Goal: Book appointment/travel/reservation

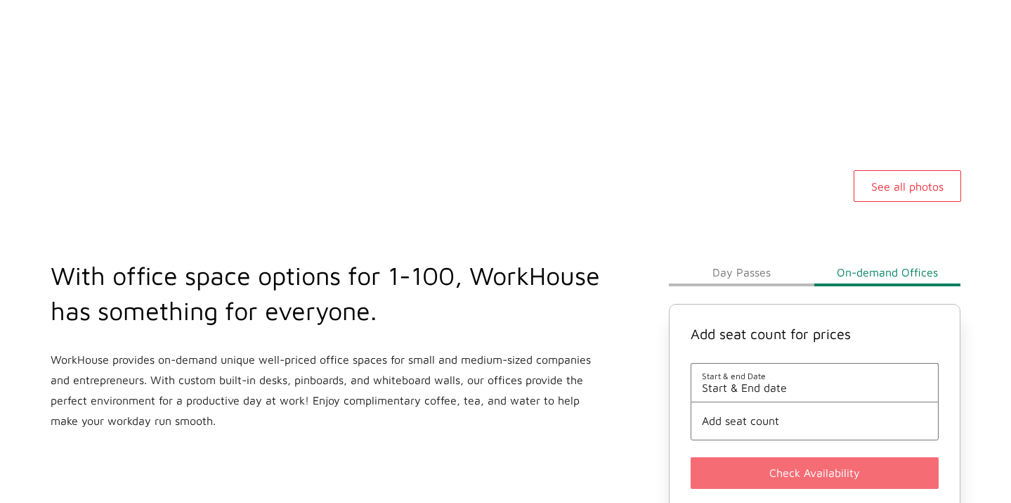
scroll to position [487, 0]
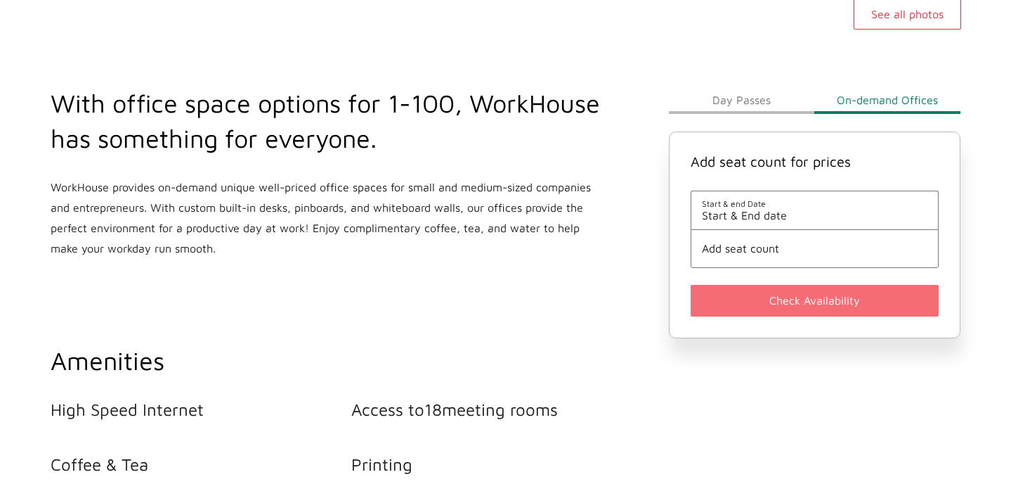
click at [768, 218] on span "Start & End date" at bounding box center [815, 215] width 226 height 13
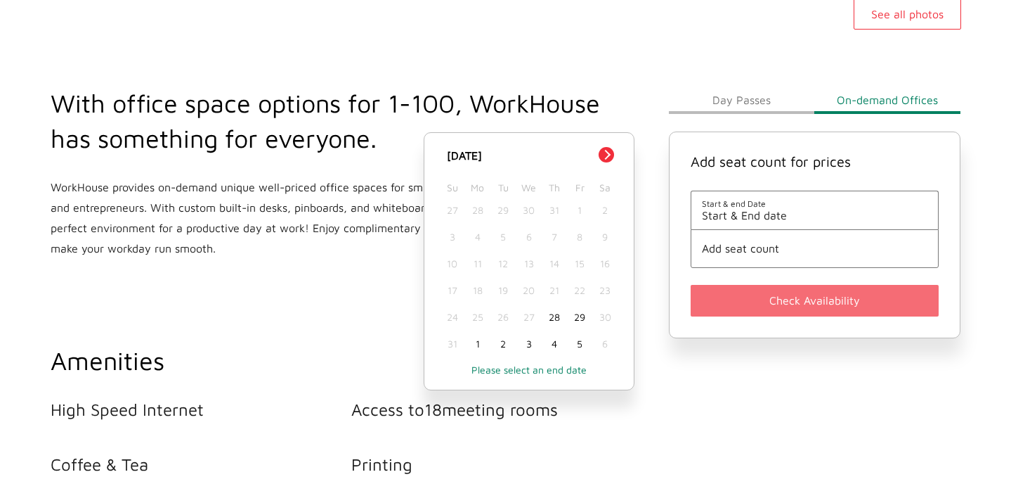
click at [600, 157] on button "Next Month" at bounding box center [606, 154] width 15 height 15
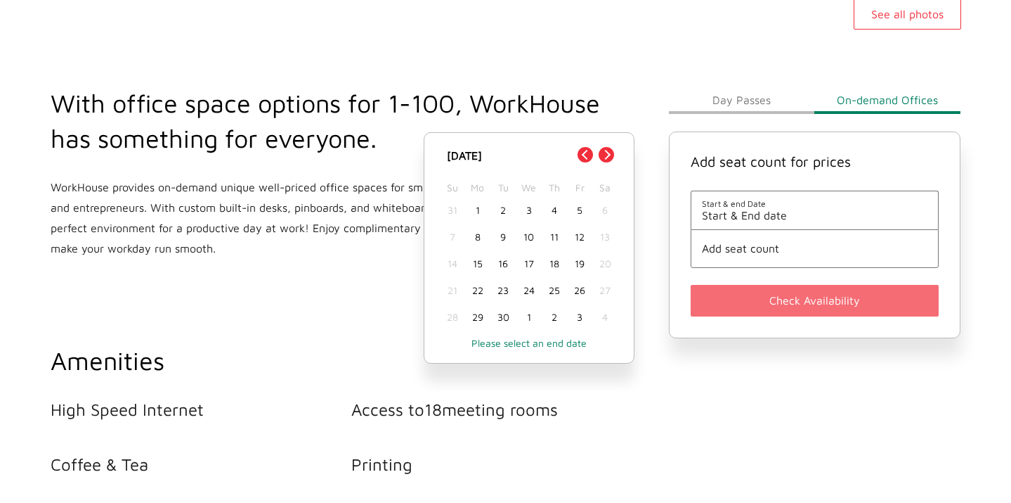
click at [528, 209] on div "3" at bounding box center [528, 210] width 25 height 27
click at [550, 210] on div "4" at bounding box center [554, 210] width 25 height 27
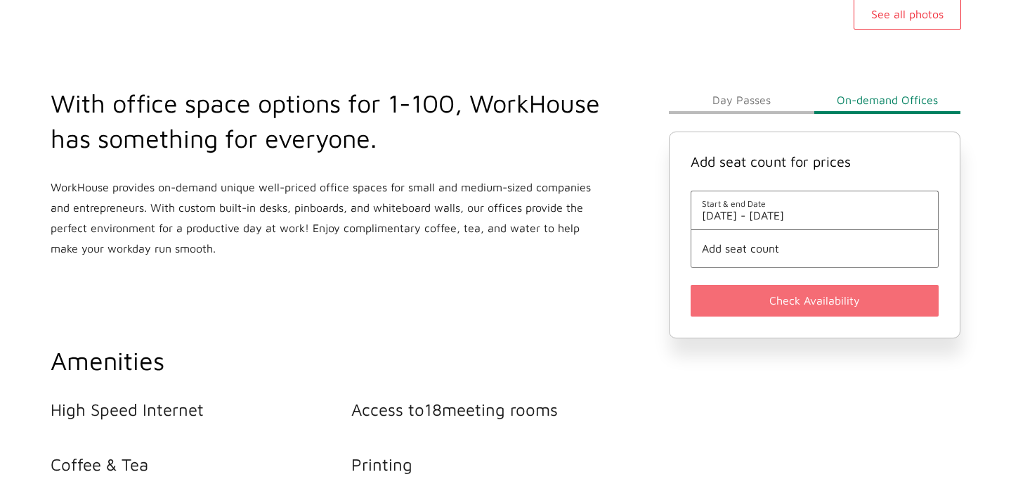
click at [719, 254] on span "Add seat count" at bounding box center [815, 248] width 226 height 13
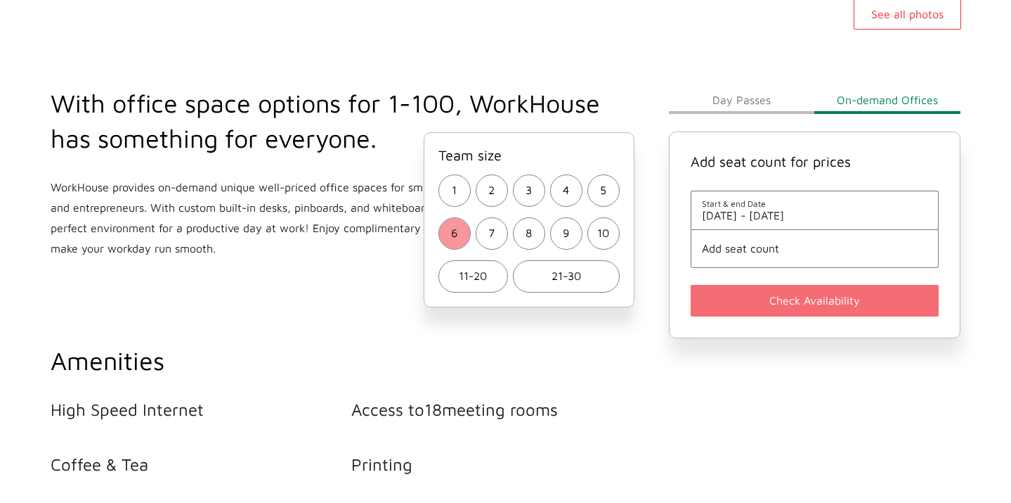
click at [451, 226] on button "6" at bounding box center [455, 233] width 32 height 32
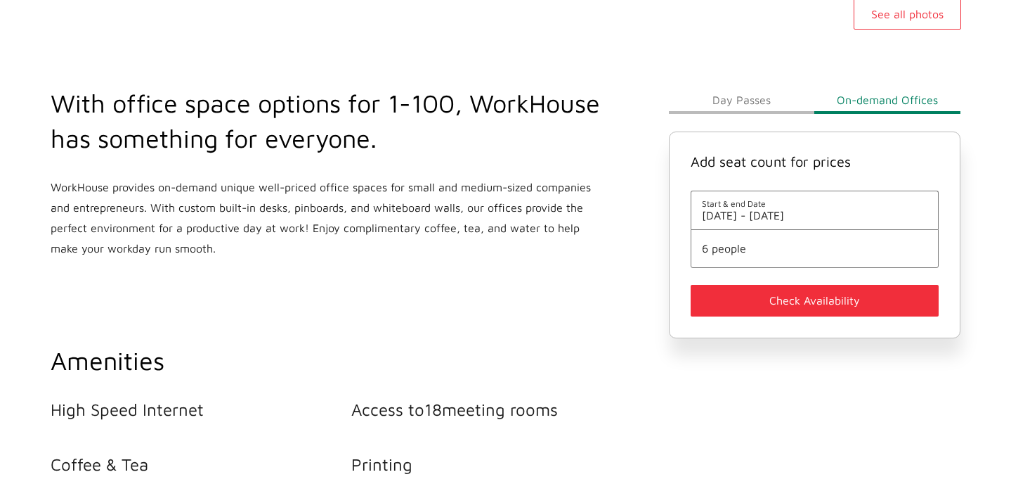
click at [758, 294] on button "Check Availability" at bounding box center [815, 301] width 249 height 32
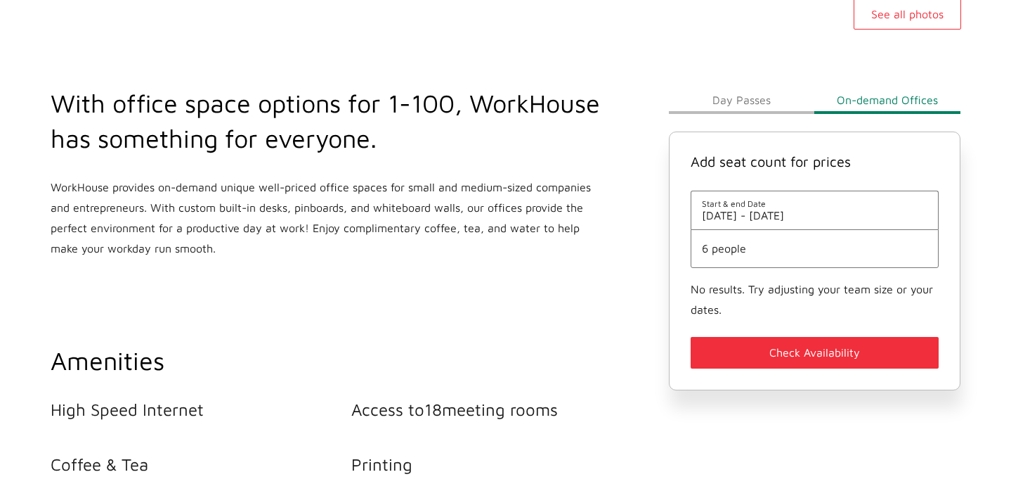
click at [817, 215] on span "[DATE] - [DATE]" at bounding box center [815, 215] width 226 height 13
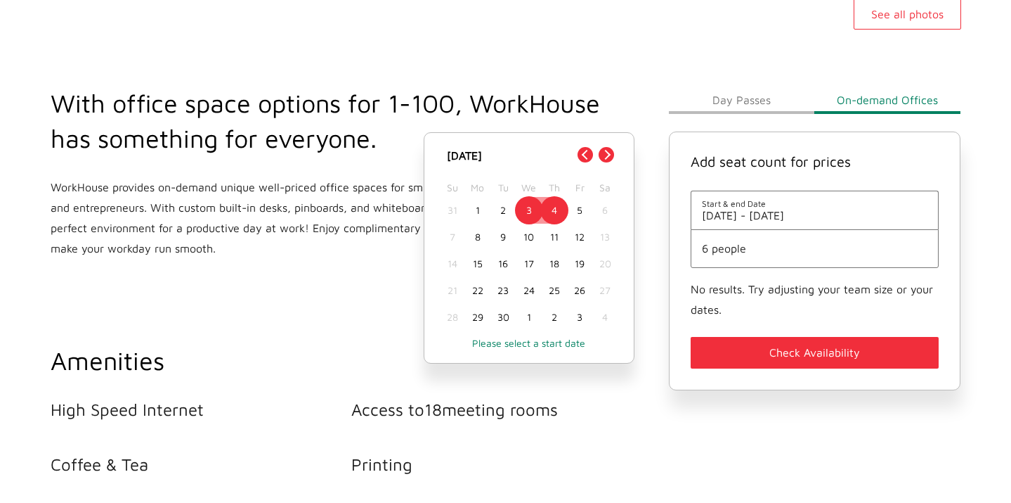
click at [560, 208] on div "4" at bounding box center [554, 210] width 25 height 27
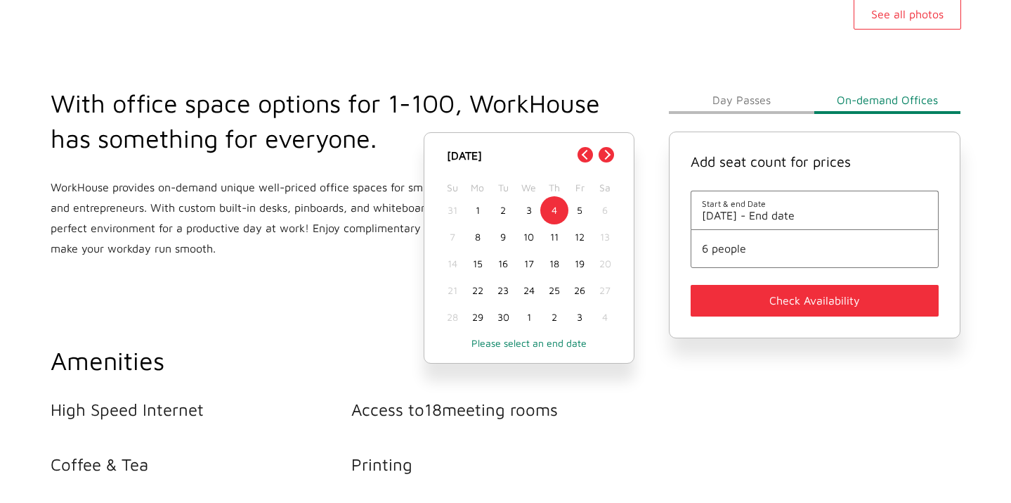
click at [533, 212] on div "3" at bounding box center [528, 210] width 25 height 27
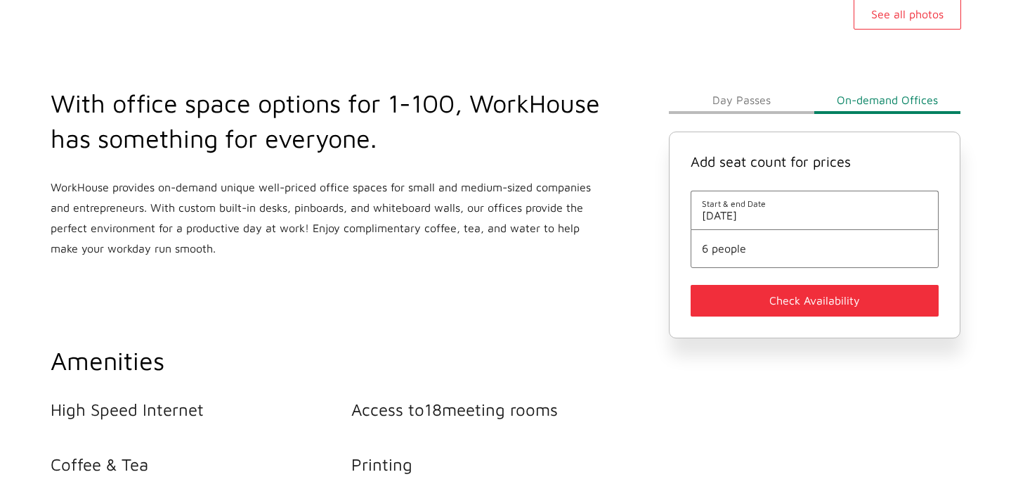
click at [779, 295] on button "Check Availability" at bounding box center [815, 301] width 249 height 32
